Goal: Information Seeking & Learning: Learn about a topic

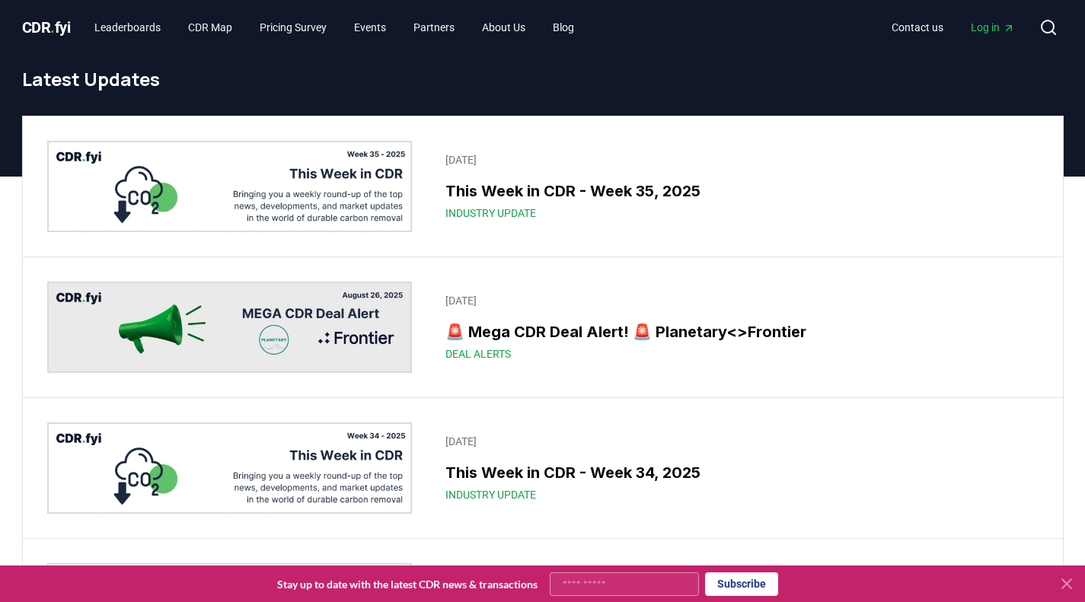
click at [347, 190] on img at bounding box center [230, 186] width 366 height 91
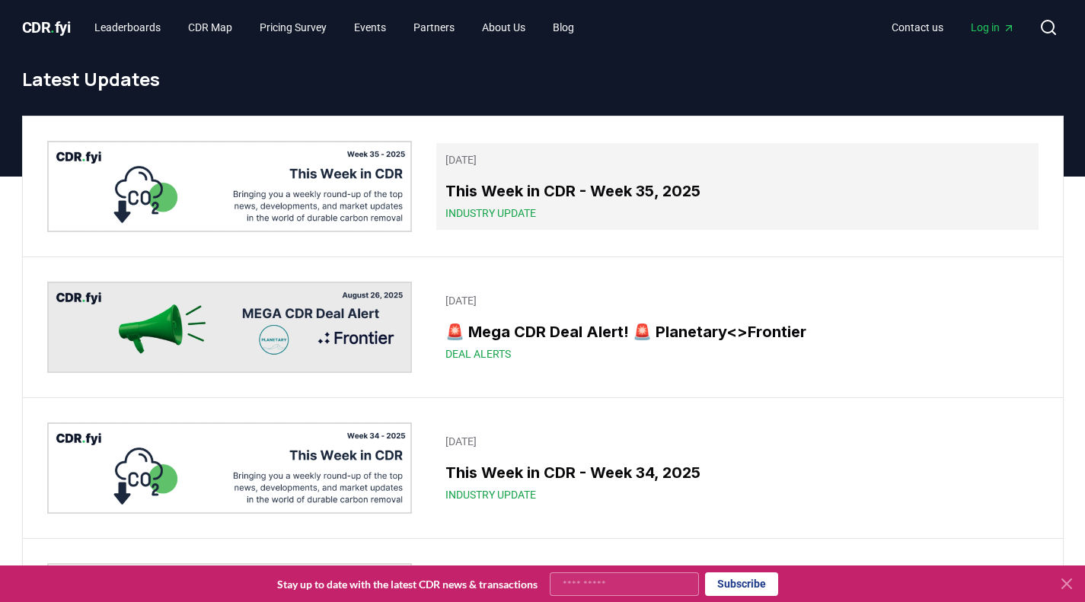
click at [549, 163] on p "August 29, 2025" at bounding box center [736, 159] width 583 height 15
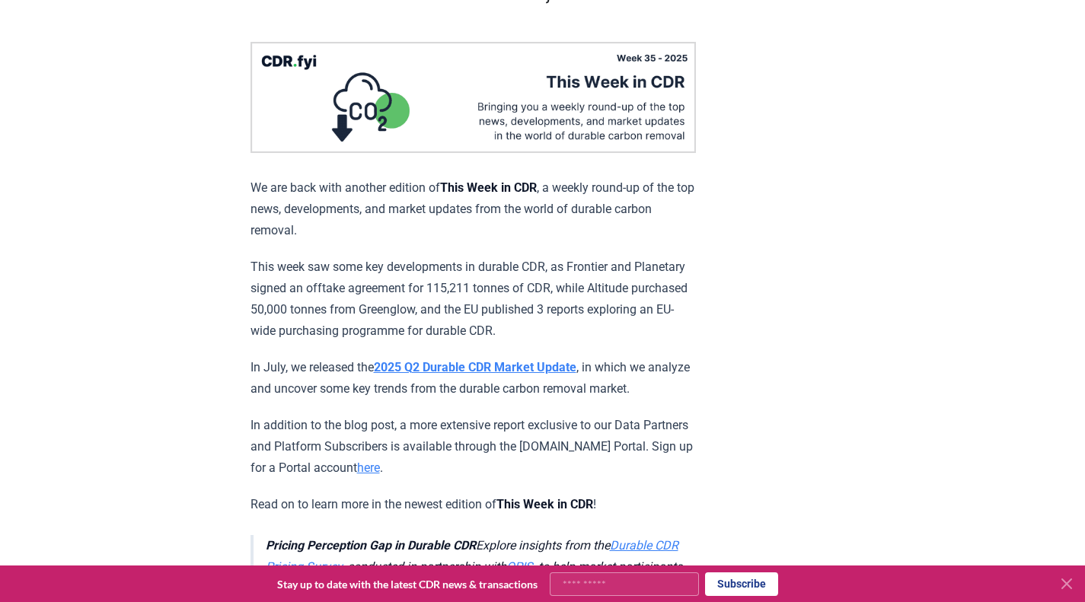
scroll to position [134, 0]
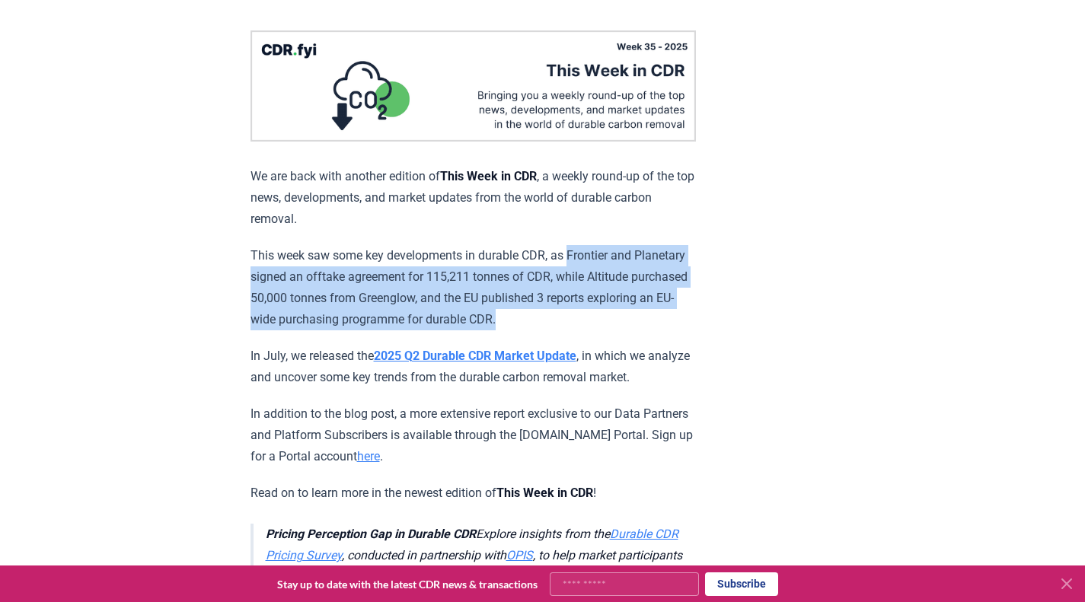
drag, startPoint x: 580, startPoint y: 253, endPoint x: 566, endPoint y: 305, distance: 53.8
click at [566, 305] on p "This week saw some key developments in durable CDR, as Frontier and Planetary s…" at bounding box center [473, 287] width 445 height 85
copy p "Frontier and Planetary signed an offtake agreement for 115,211 tonnes of CDR, w…"
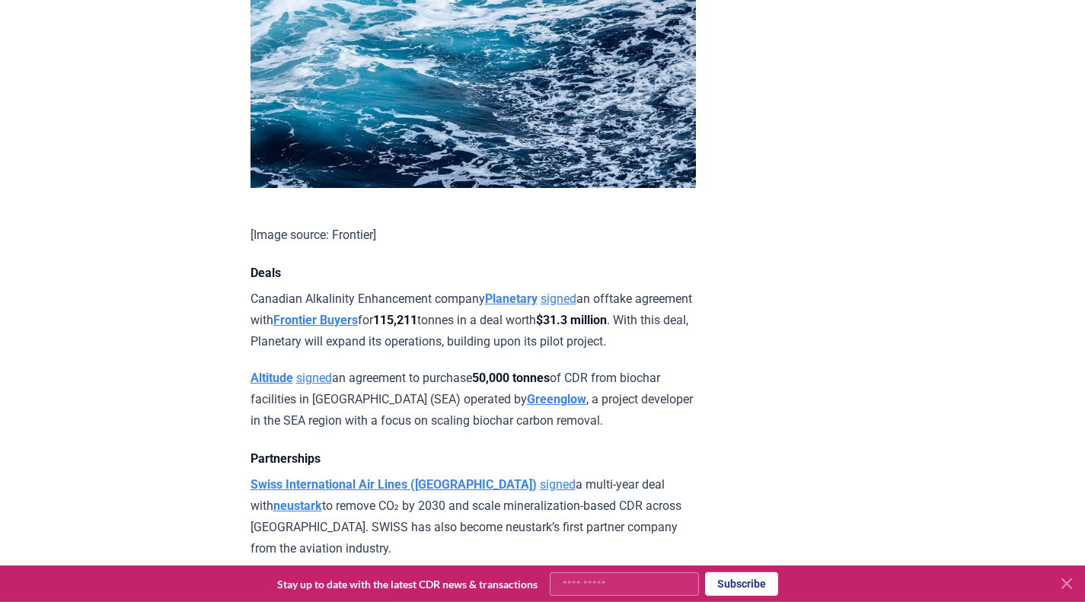
scroll to position [914, 0]
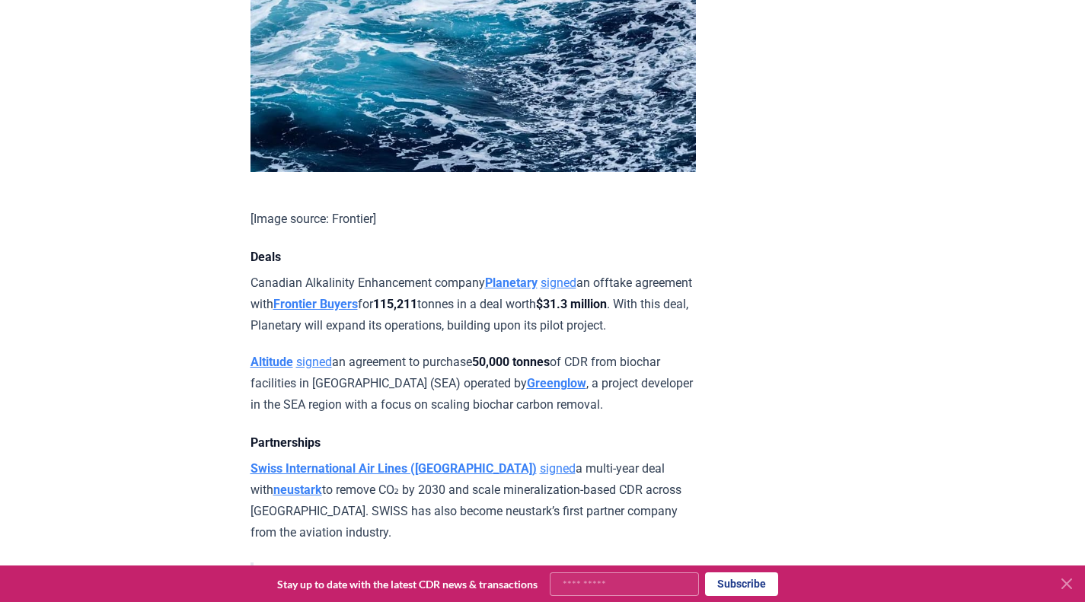
click at [471, 416] on p "Altitude signed an agreement to purchase 50,000 tonnes of CDR from biochar faci…" at bounding box center [473, 384] width 445 height 64
click at [527, 391] on strong "Greenglow" at bounding box center [556, 383] width 59 height 14
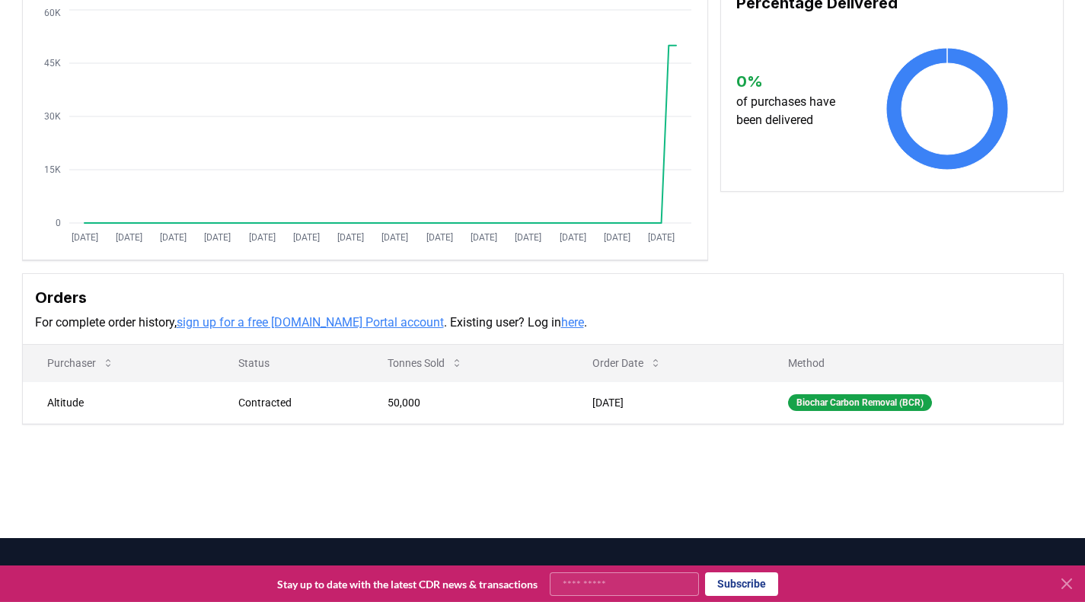
scroll to position [37, 0]
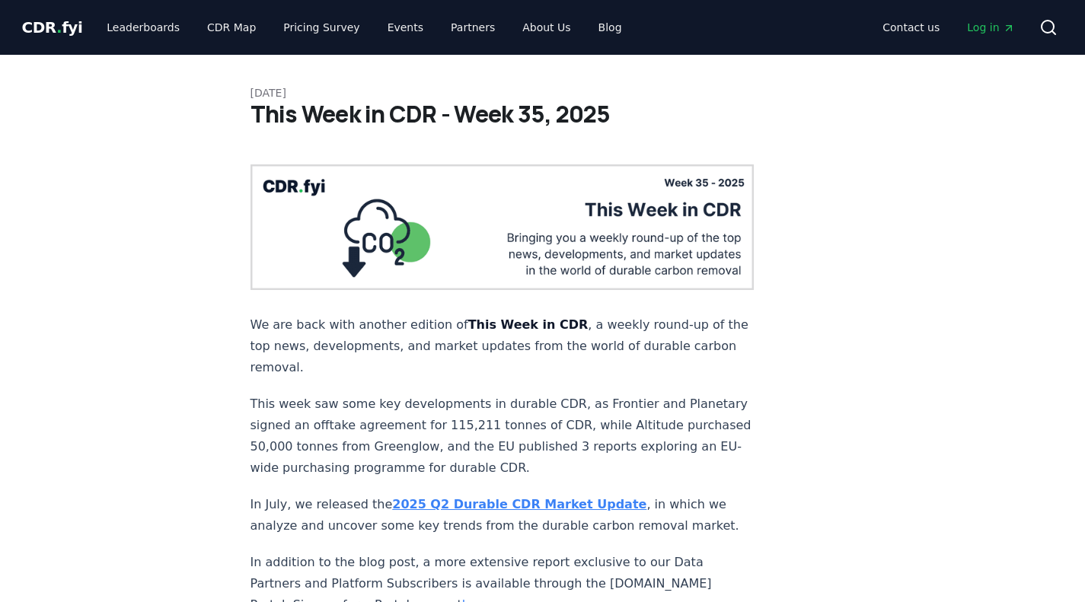
scroll to position [914, 0]
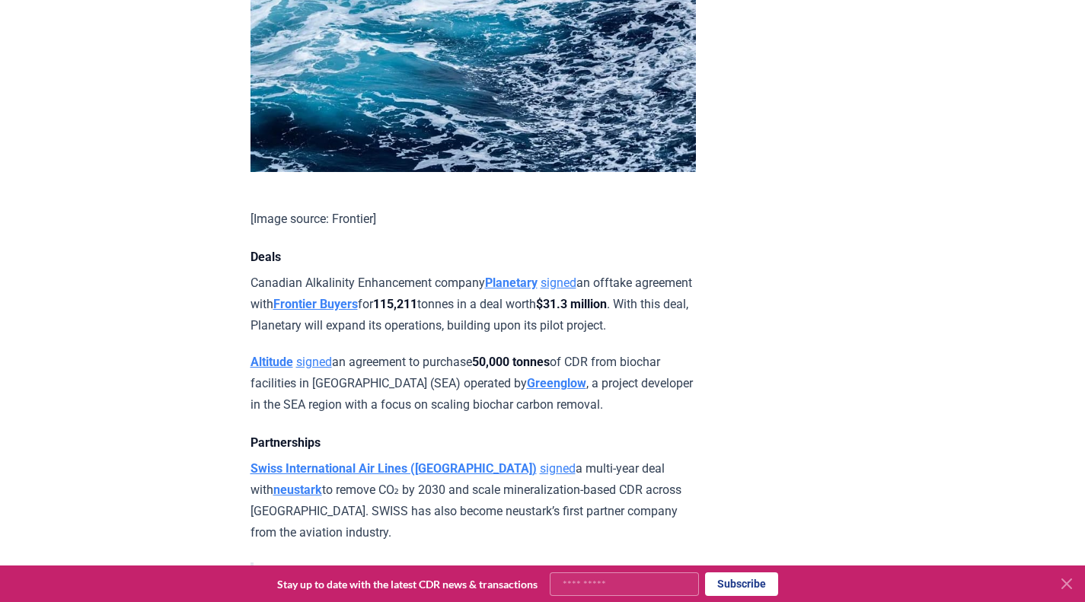
click at [275, 369] on strong "Altitude" at bounding box center [272, 362] width 43 height 14
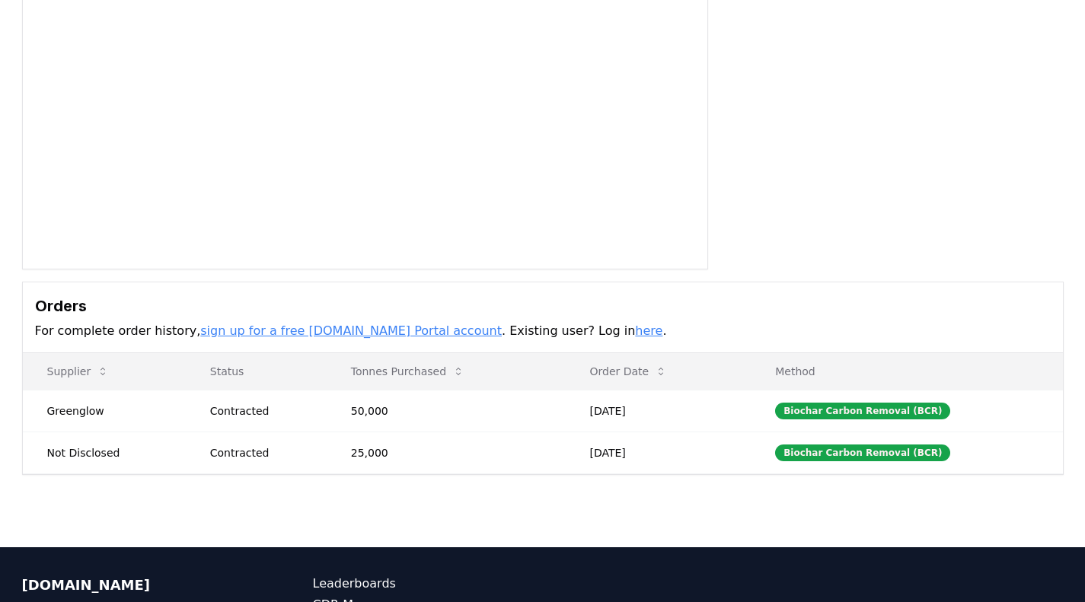
scroll to position [195, 0]
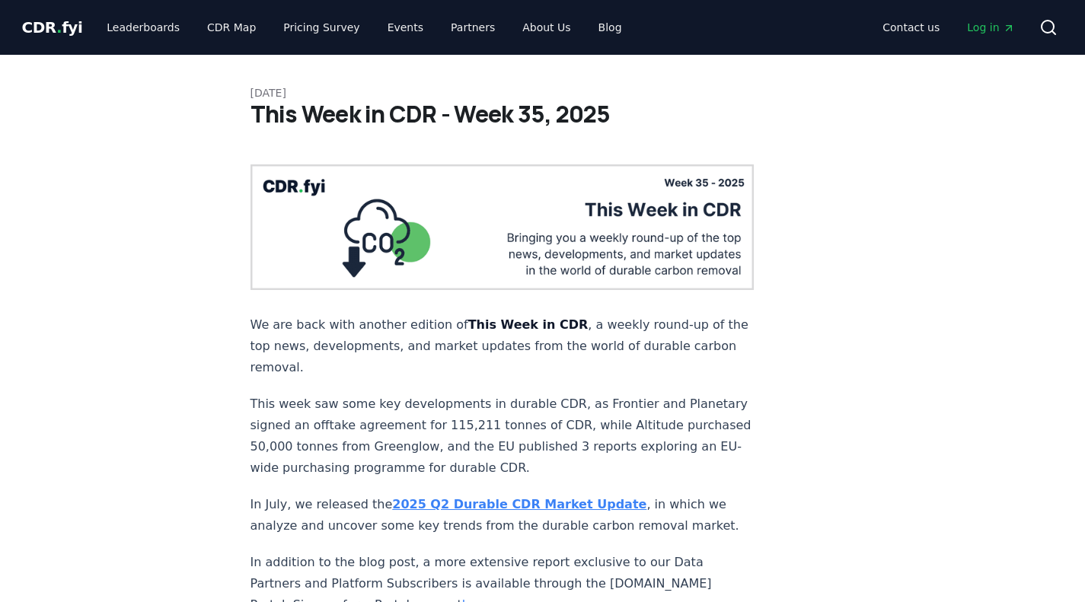
scroll to position [914, 0]
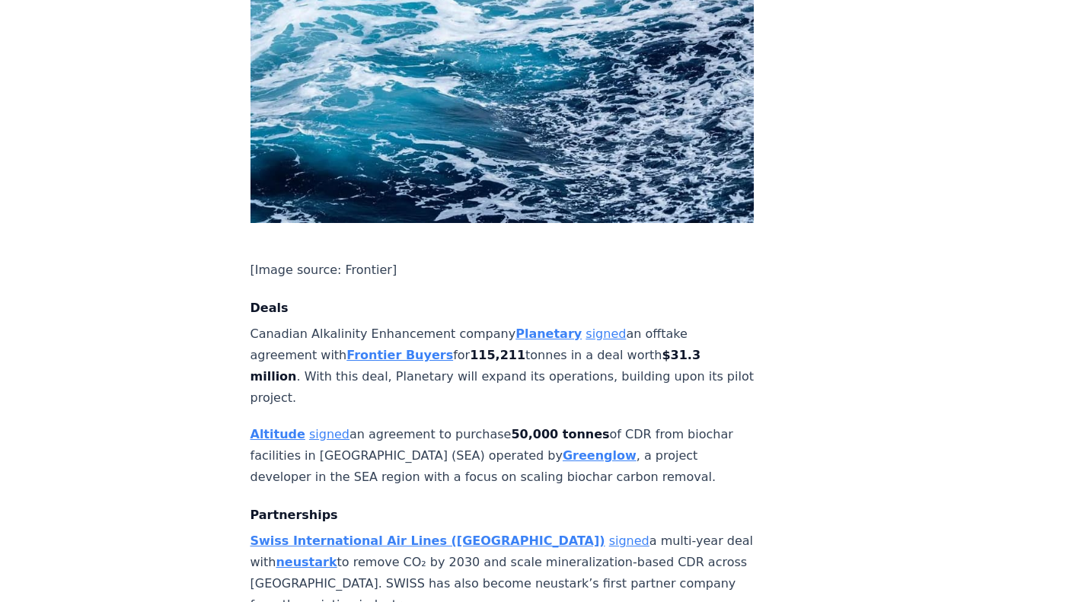
click at [436, 424] on p "Altitude signed an agreement to purchase 50,000 tonnes of CDR from biochar faci…" at bounding box center [503, 456] width 504 height 64
click at [321, 427] on link "signed" at bounding box center [329, 434] width 40 height 14
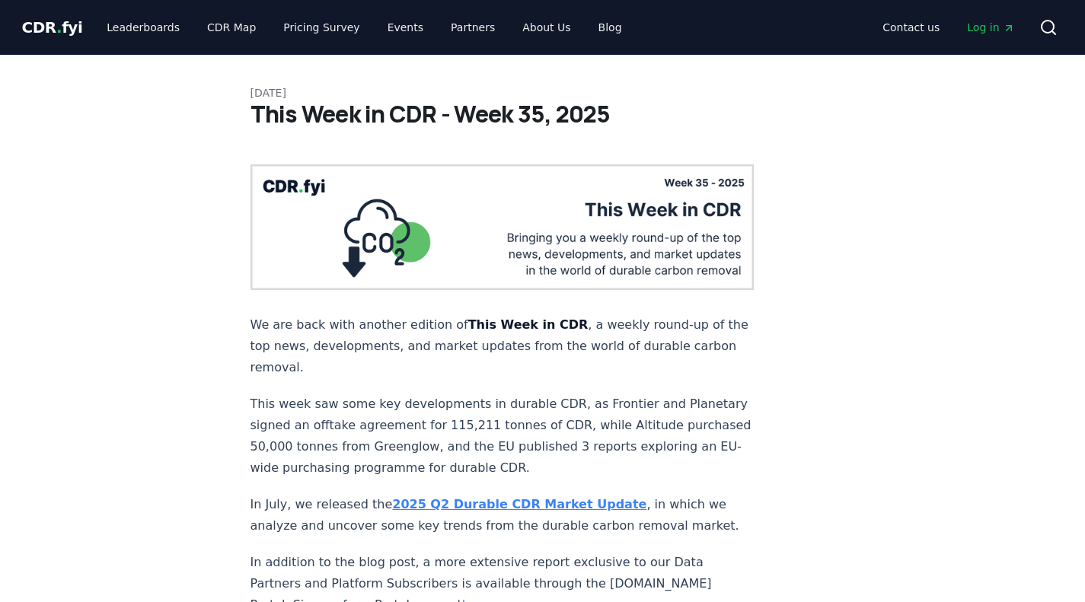
scroll to position [914, 0]
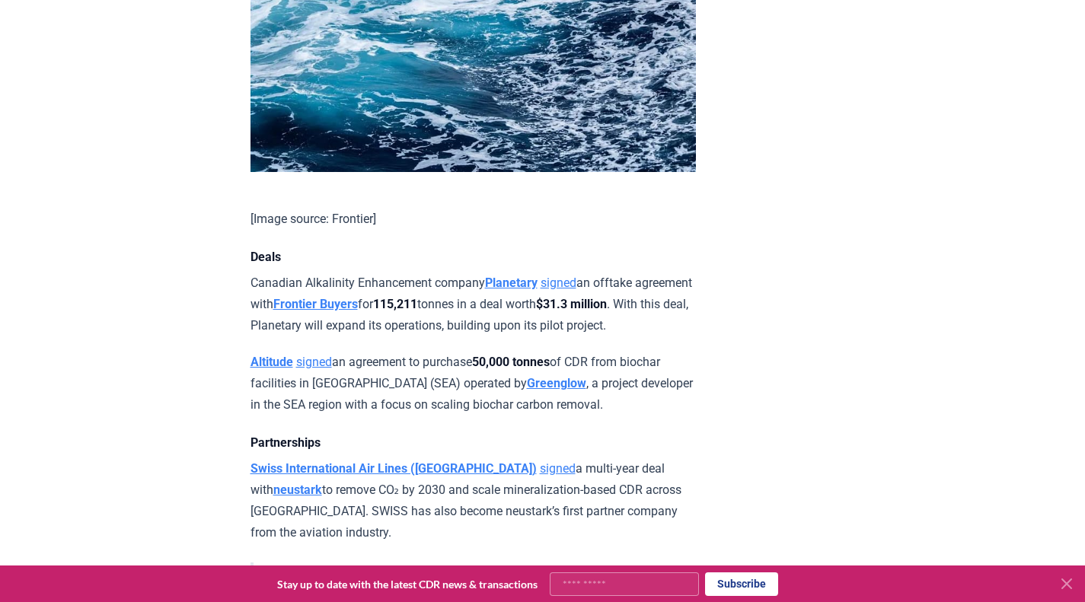
click at [331, 311] on p "Canadian Alkalinity Enhancement company Planetary signed an offtake agreement w…" at bounding box center [473, 305] width 445 height 64
click at [561, 290] on link "signed" at bounding box center [559, 283] width 36 height 14
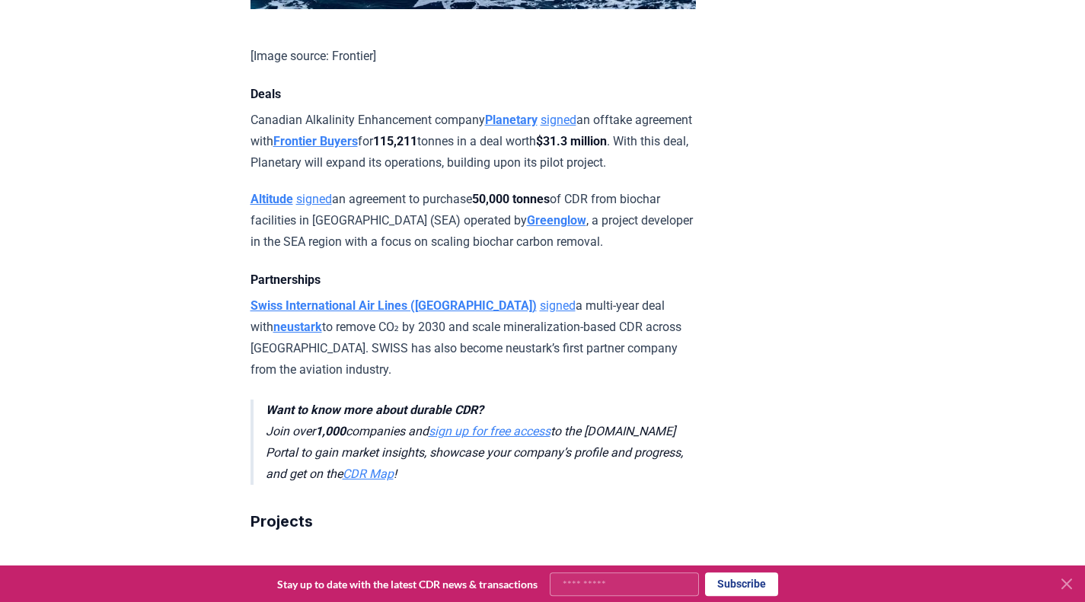
scroll to position [1121, 0]
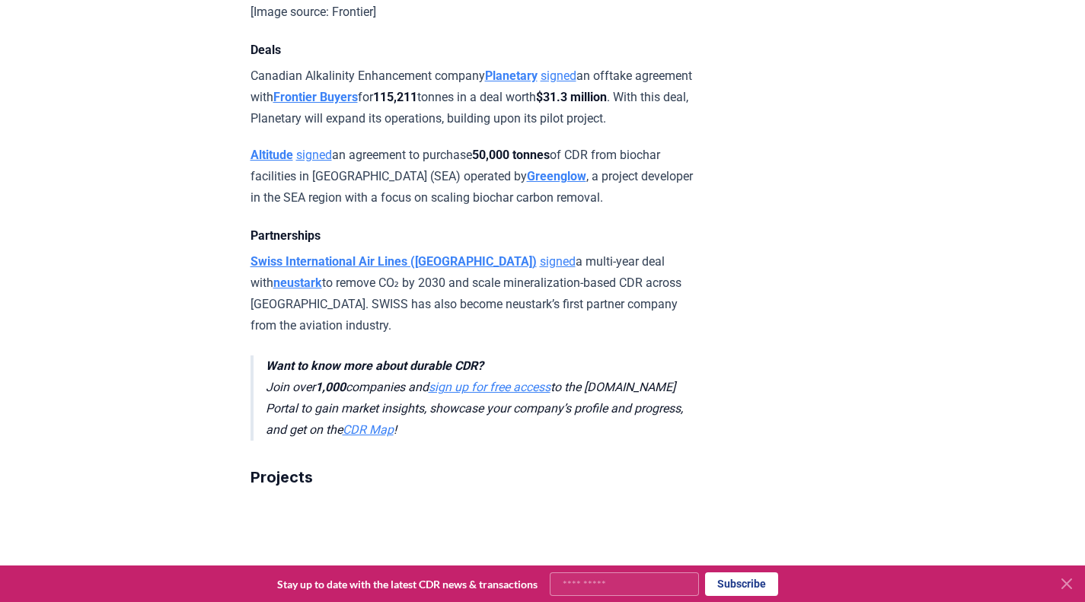
click at [523, 322] on p "Swiss International Air Lines (SWISS) signed a multi-year deal with neustark to…" at bounding box center [473, 293] width 445 height 85
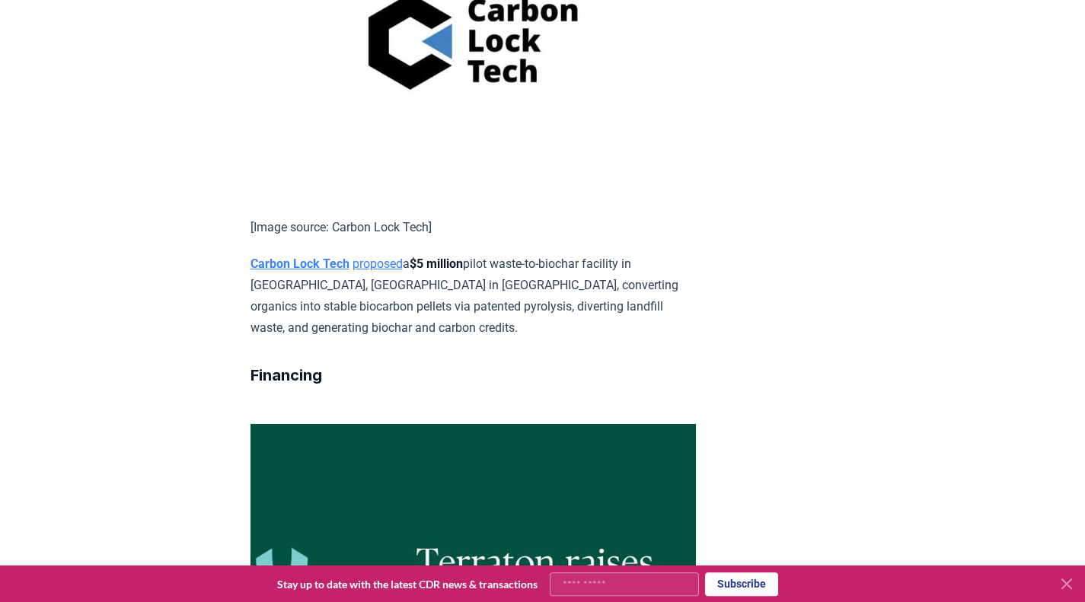
scroll to position [1815, 0]
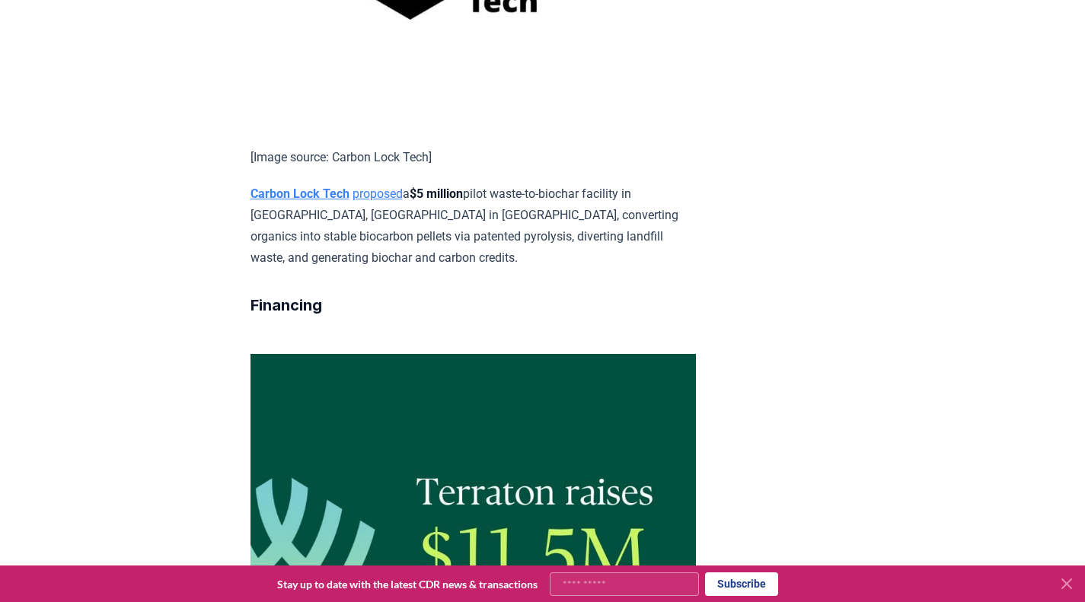
click at [327, 254] on p "Carbon Lock Tech proposed a $5 million pilot waste-to-biochar facility in [GEOG…" at bounding box center [473, 226] width 445 height 85
click at [370, 201] on link "proposed" at bounding box center [378, 194] width 50 height 14
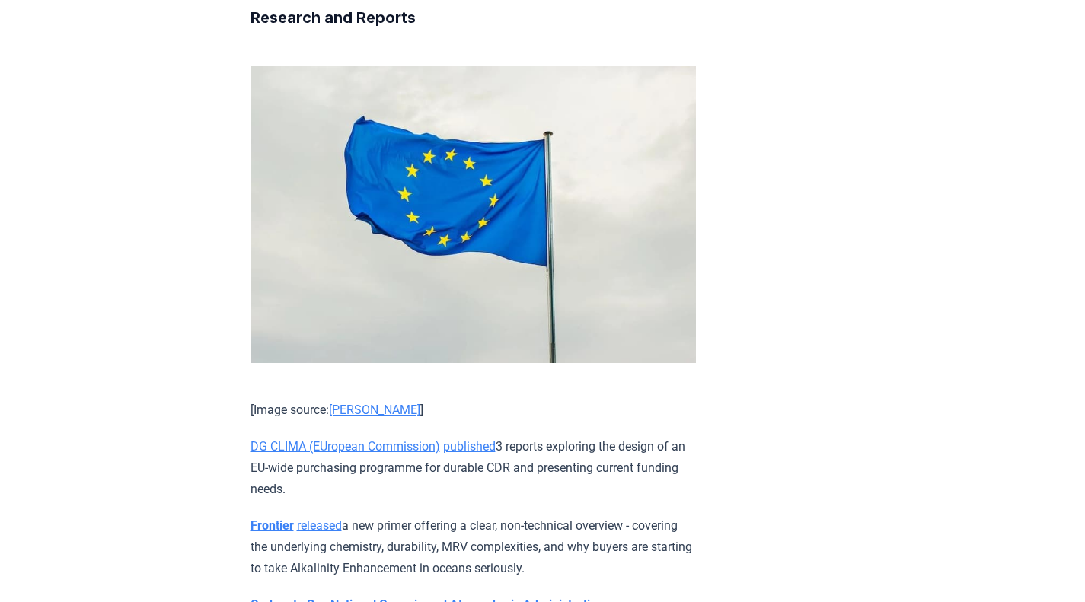
scroll to position [2851, 0]
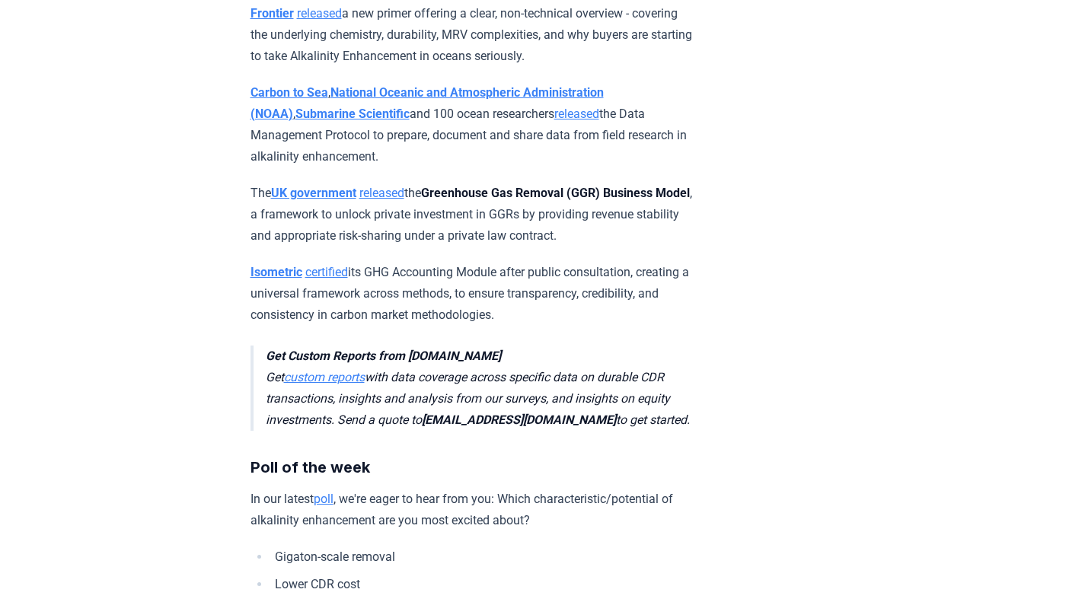
scroll to position [3594, 0]
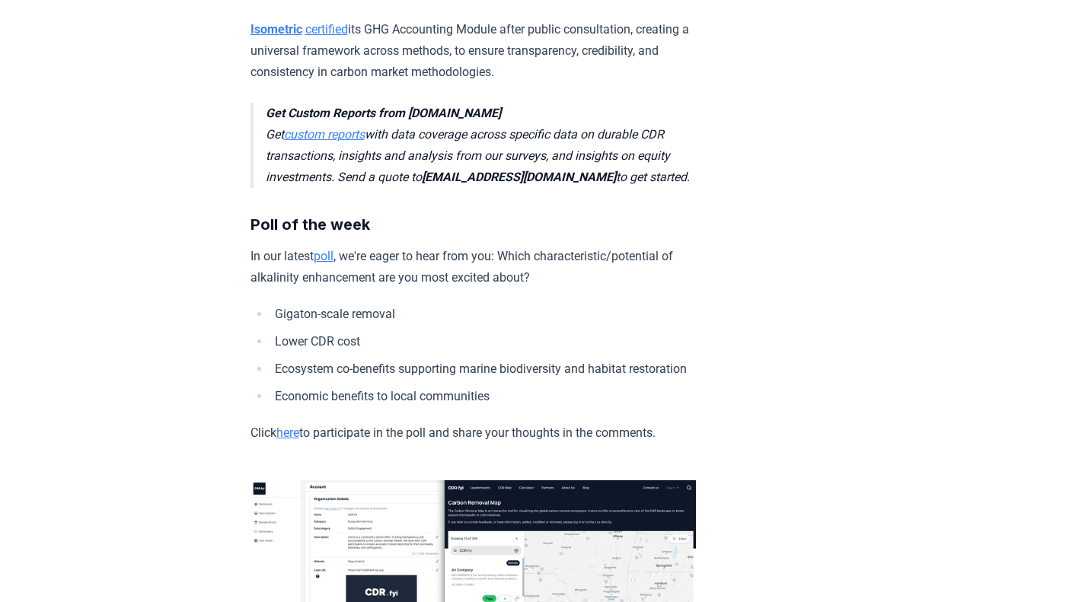
scroll to position [3607, 0]
